Goal: Information Seeking & Learning: Learn about a topic

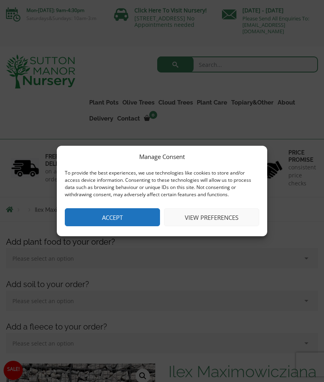
click at [139, 215] on button "Accept" at bounding box center [112, 217] width 95 height 18
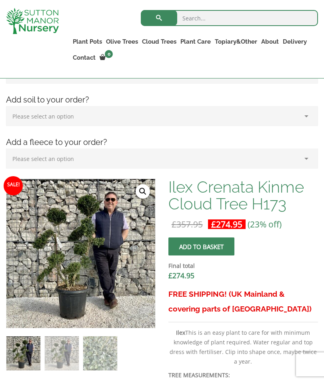
scroll to position [172, 0]
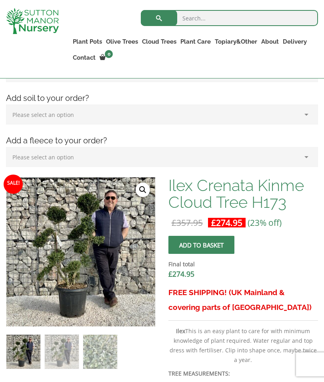
click at [92, 257] on img at bounding box center [206, 377] width 400 height 400
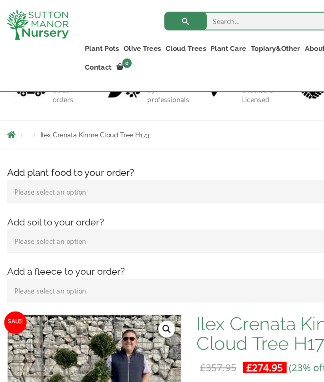
scroll to position [0, 0]
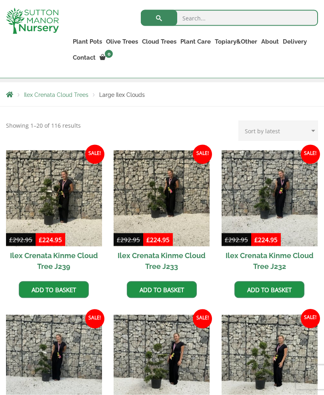
scroll to position [136, 0]
